Goal: Book appointment/travel/reservation

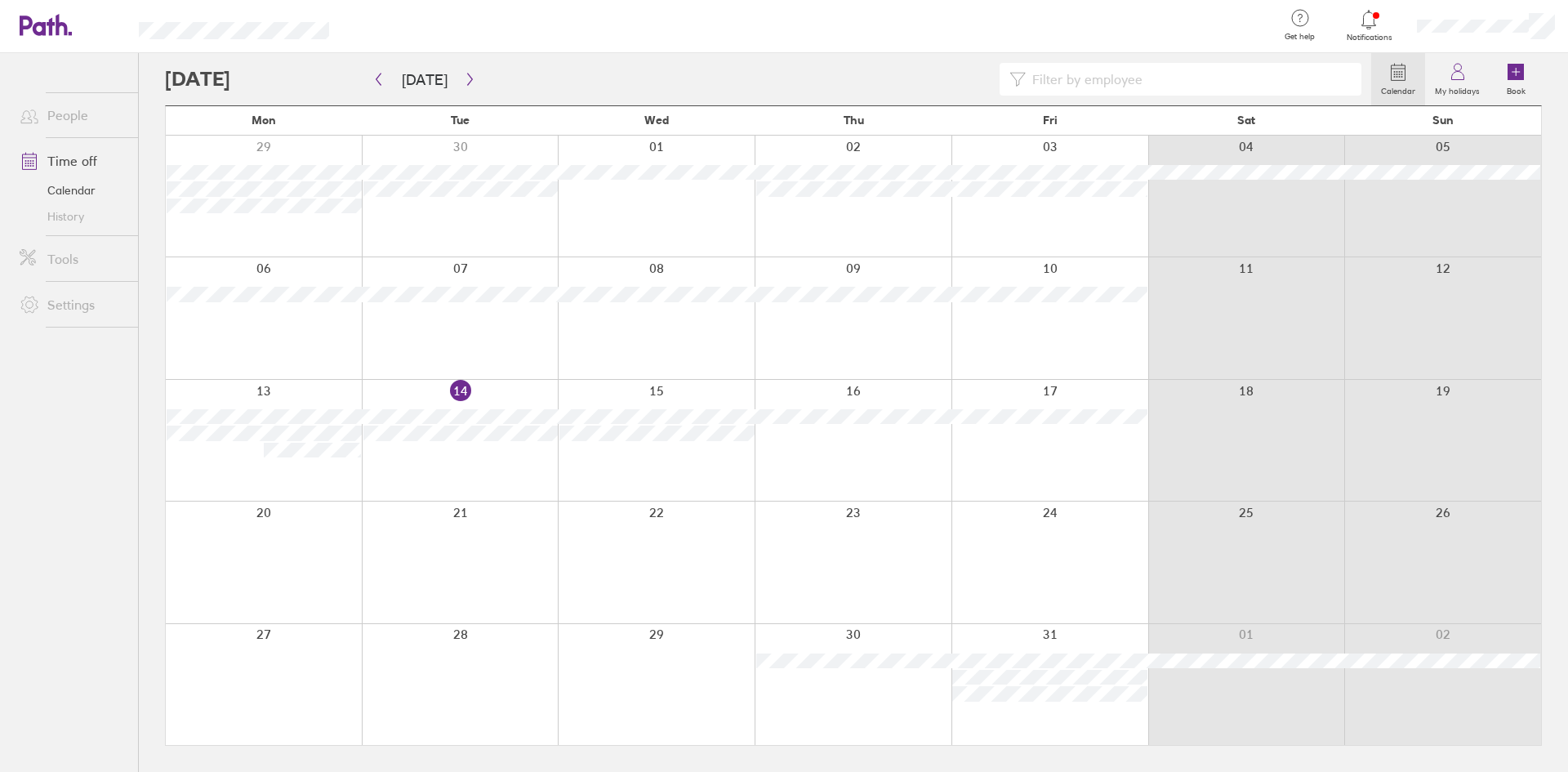
click at [838, 444] on div at bounding box center [853, 440] width 197 height 121
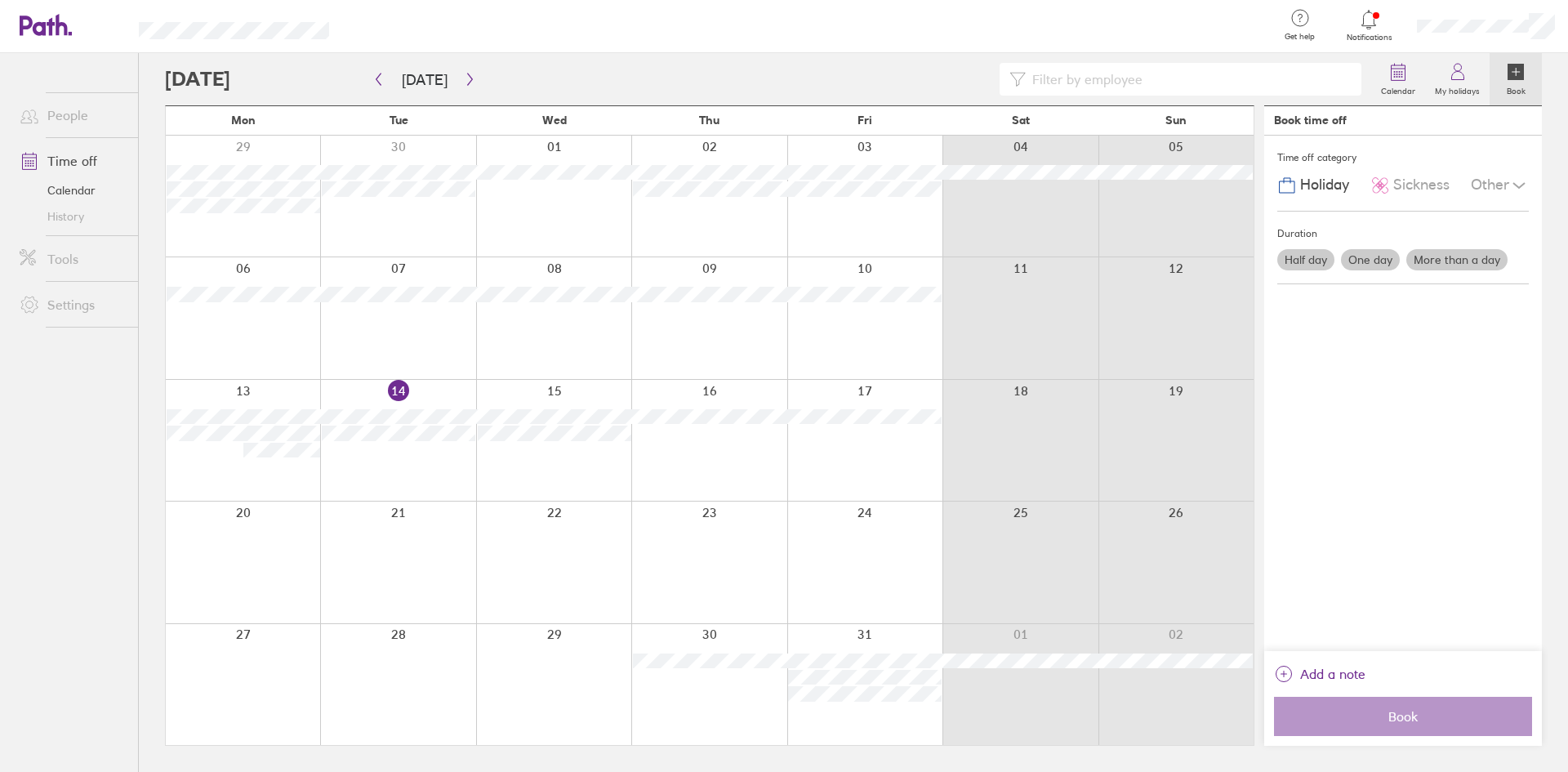
drag, startPoint x: 667, startPoint y: 445, endPoint x: 688, endPoint y: 443, distance: 21.1
click at [688, 443] on div at bounding box center [708, 440] width 155 height 121
click at [690, 443] on div at bounding box center [708, 440] width 155 height 121
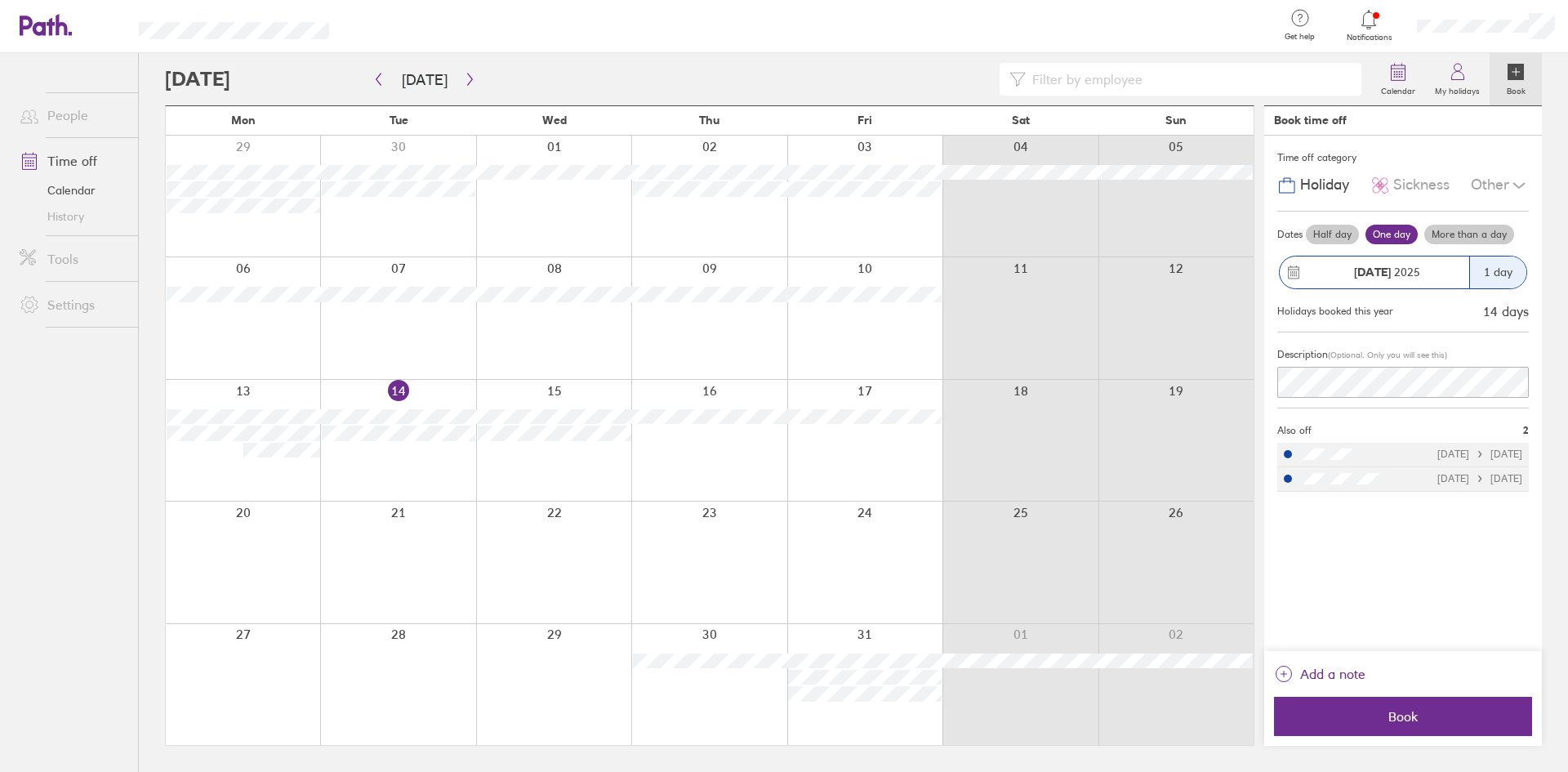
click at [1329, 229] on label "Half day" at bounding box center [1333, 234] width 53 height 19
click at [0, 0] on input "Half day" at bounding box center [0, 0] width 0 height 0
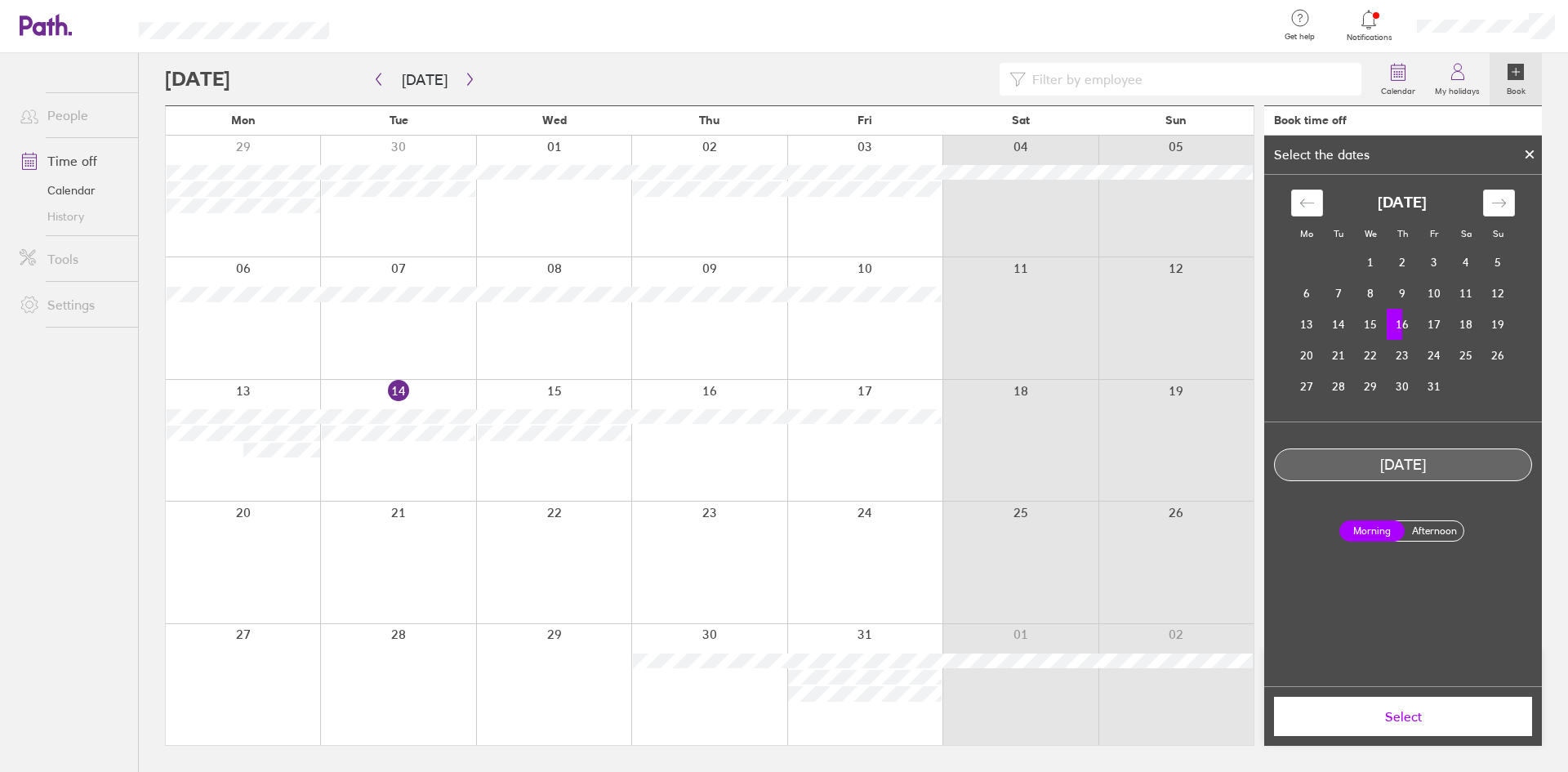
click at [1439, 534] on label "Afternoon" at bounding box center [1434, 530] width 65 height 19
click at [0, 0] on input "Afternoon" at bounding box center [0, 0] width 0 height 0
click at [1430, 723] on span "Select" at bounding box center [1403, 716] width 235 height 15
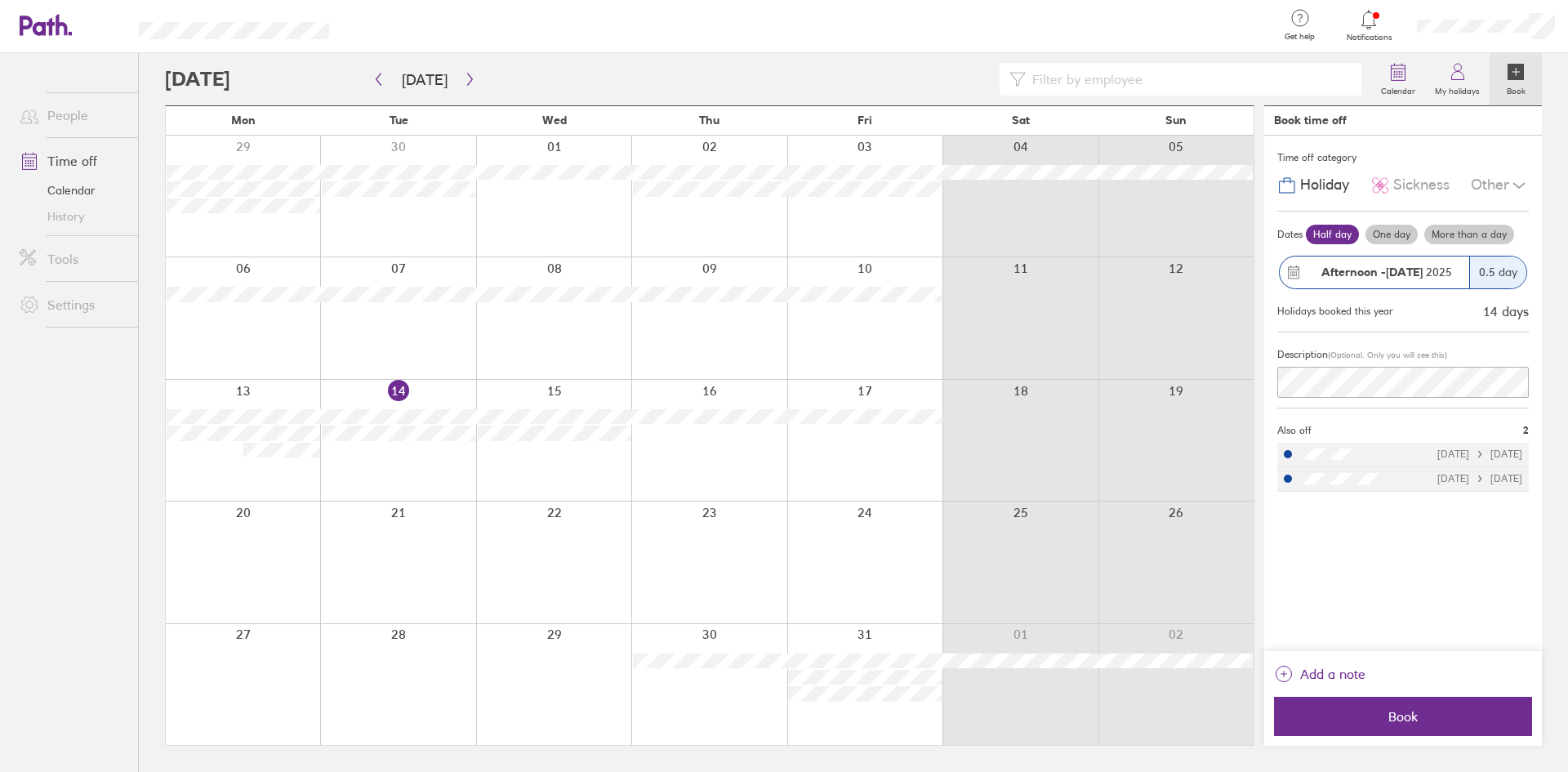
click at [1180, 384] on main "[DATE] [DATE] Mon Tue Wed Thu Fri Sat Sun 29 30 01 02 03 04 05 06 07 08 09 10 1…" at bounding box center [854, 412] width 1377 height 719
click at [1288, 670] on icon "link" at bounding box center [1283, 673] width 19 height 19
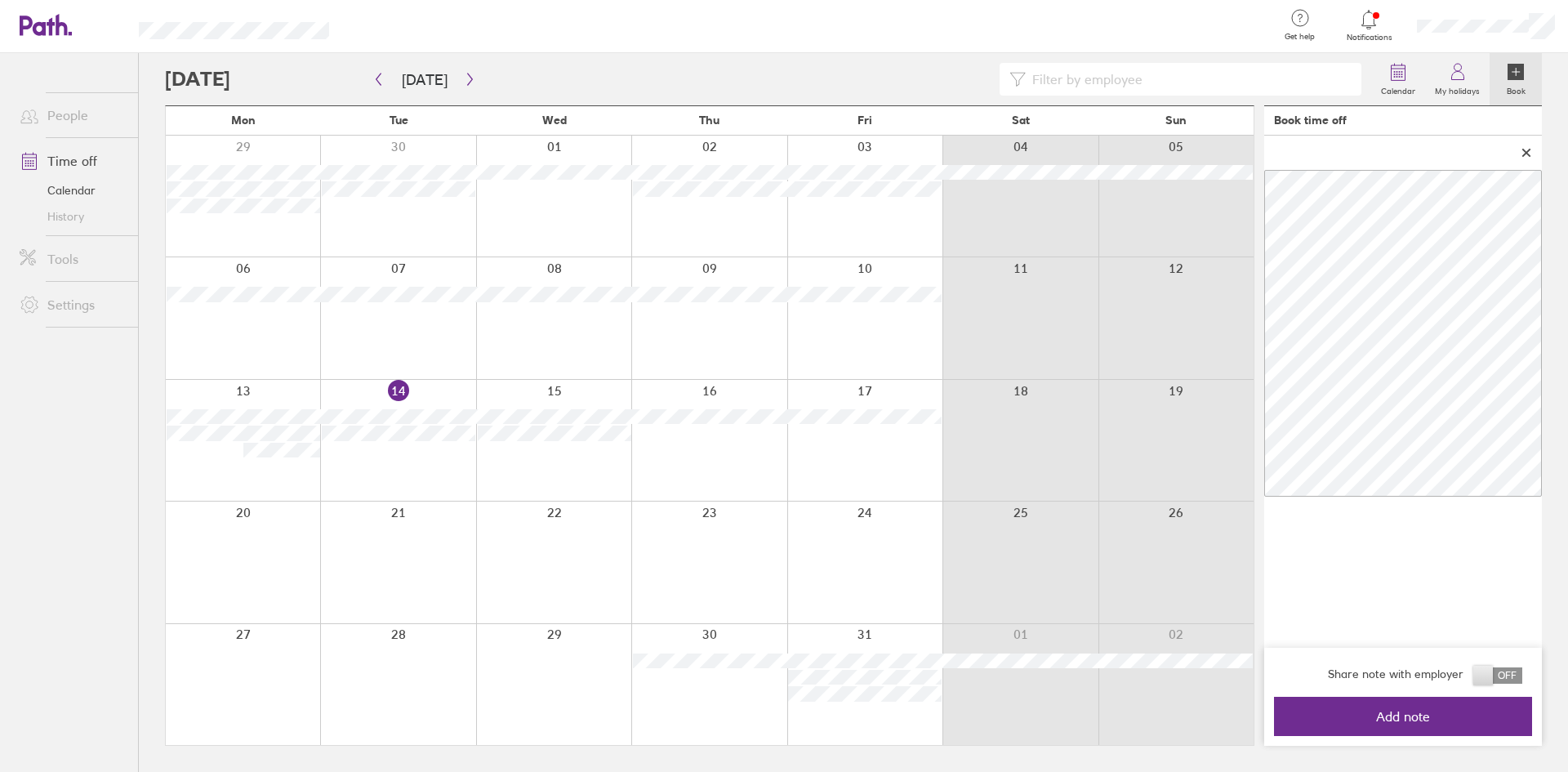
click at [1487, 679] on span at bounding box center [1497, 675] width 49 height 17
click at [1522, 679] on input "checkbox" at bounding box center [1522, 679] width 0 height 0
click at [1390, 714] on span "Add note" at bounding box center [1403, 716] width 235 height 15
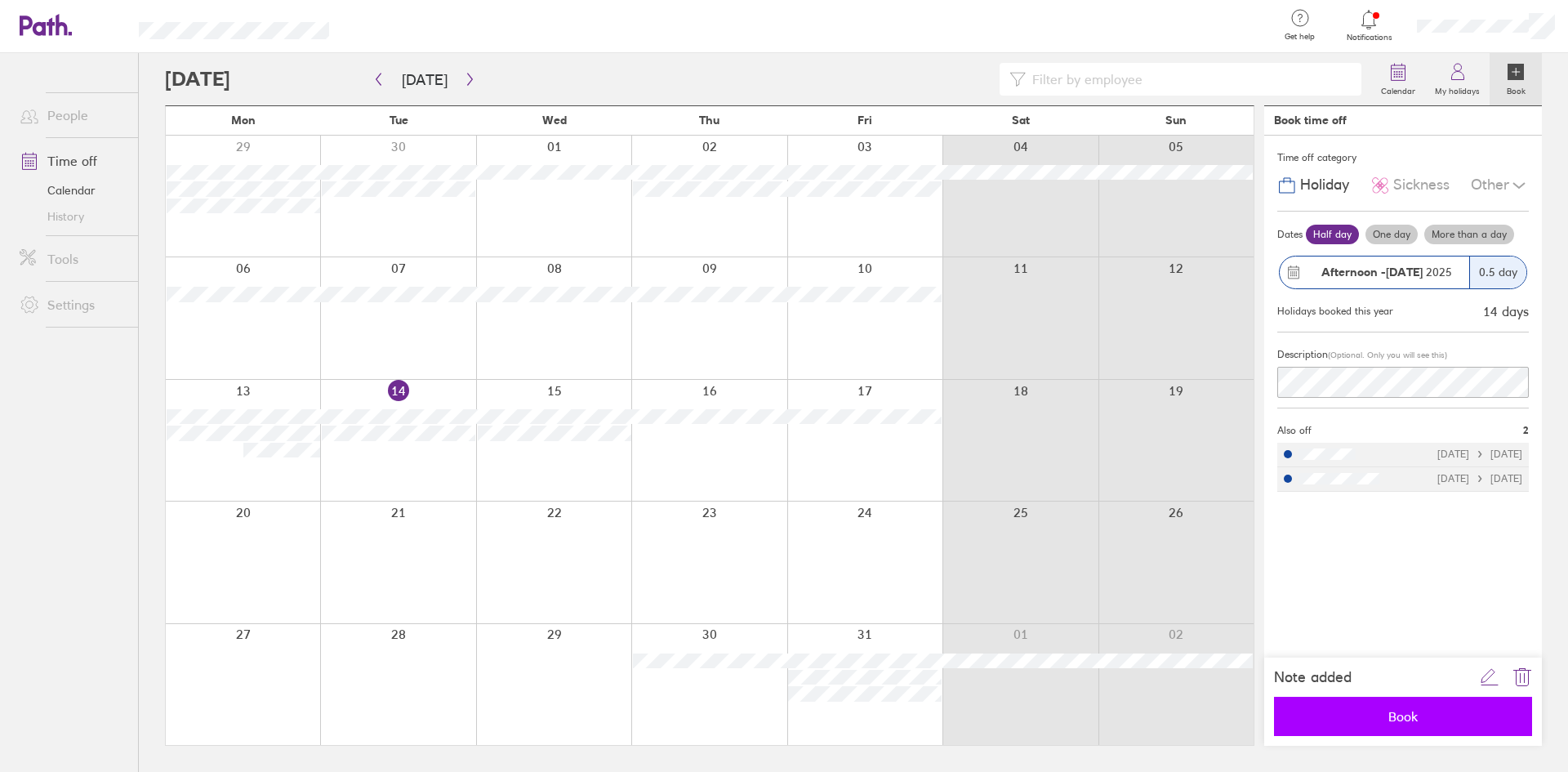
click at [1419, 715] on span "Book" at bounding box center [1403, 716] width 235 height 15
